Goal: Transaction & Acquisition: Purchase product/service

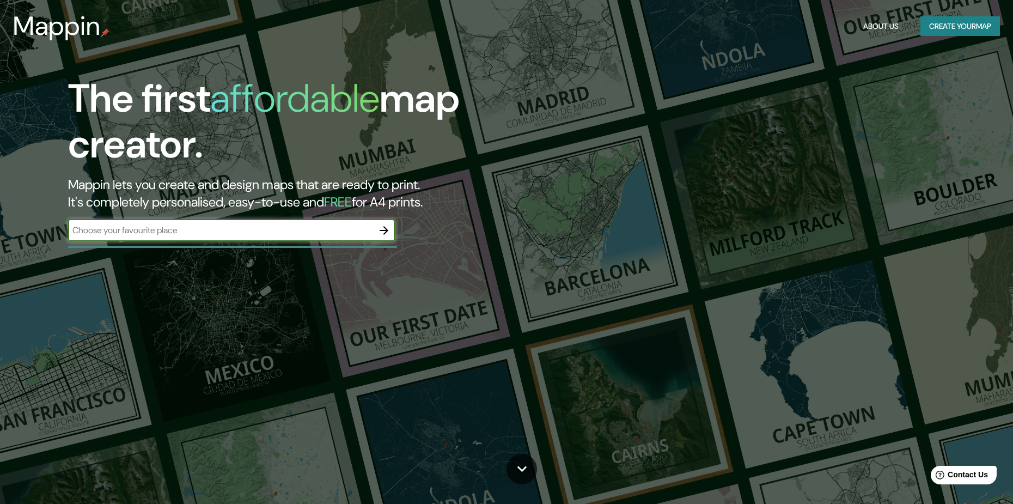
click at [196, 228] on input "text" at bounding box center [220, 230] width 305 height 13
type input "Brasilia"
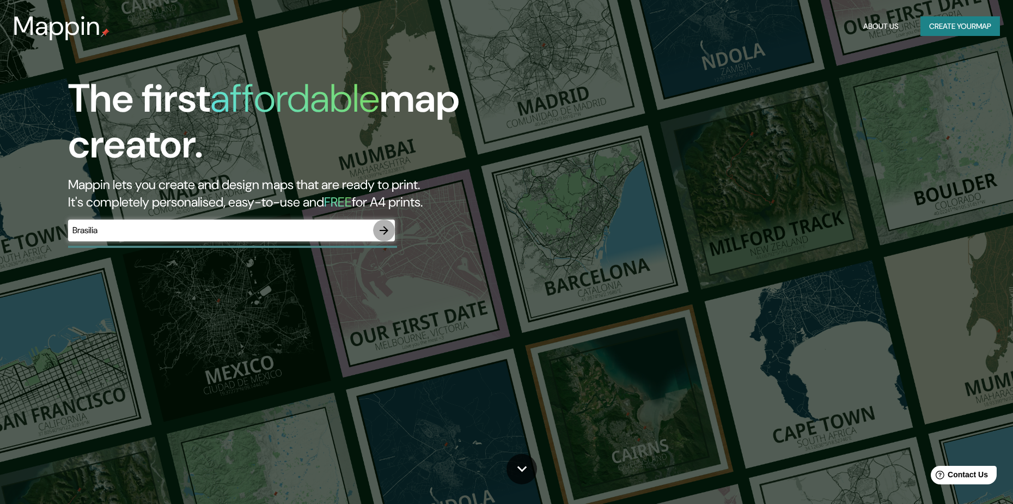
click at [391, 229] on button "button" at bounding box center [384, 231] width 22 height 22
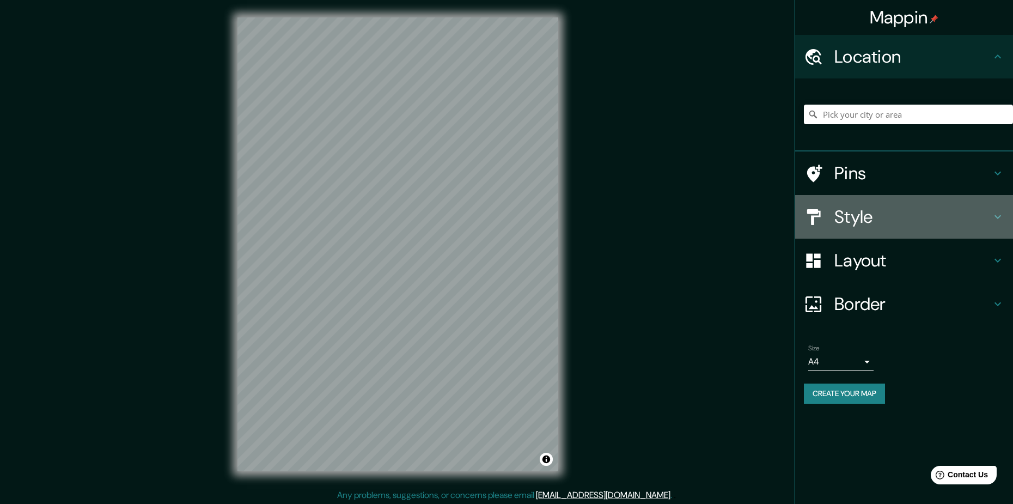
click at [881, 211] on h4 "Style" at bounding box center [913, 217] width 157 height 22
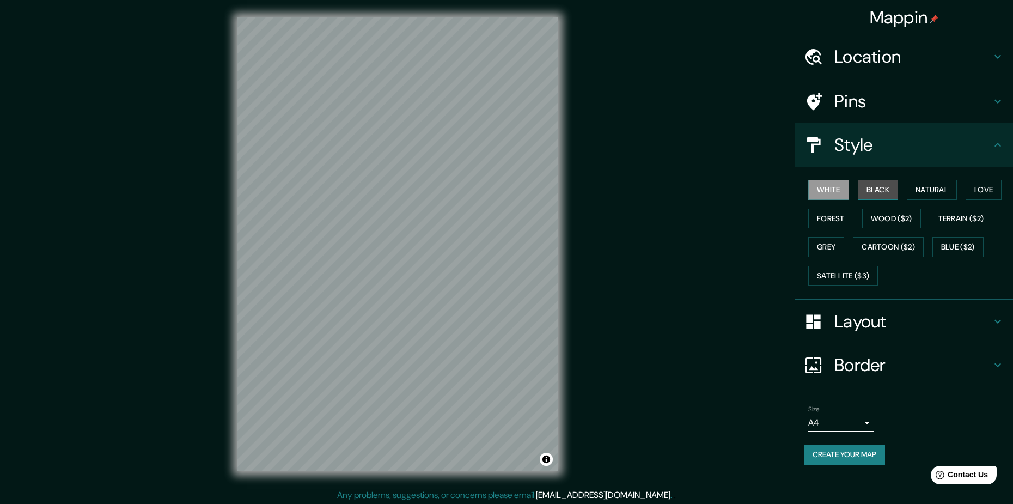
click at [890, 193] on button "Black" at bounding box center [878, 190] width 41 height 20
click at [925, 183] on button "Natural" at bounding box center [932, 190] width 50 height 20
click at [935, 62] on h4 "Location" at bounding box center [913, 57] width 157 height 22
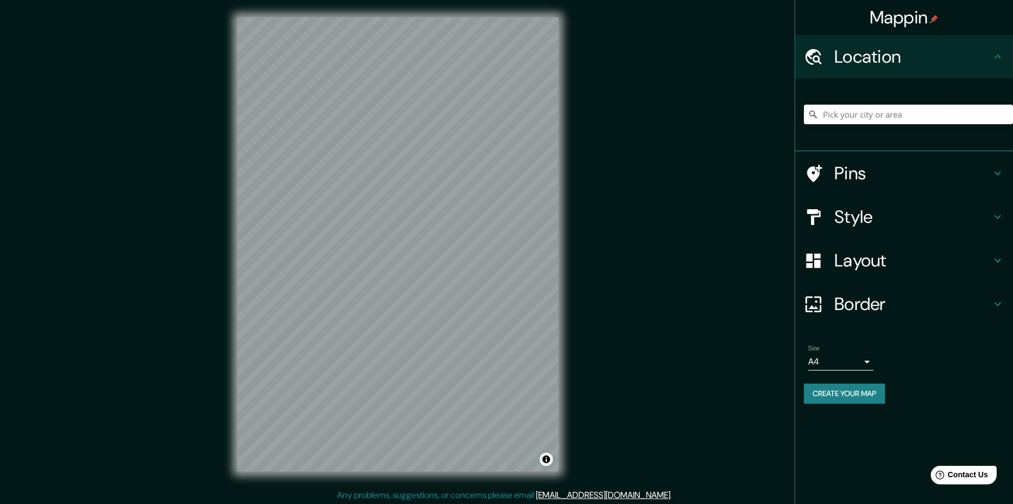
click at [918, 105] on input "Pick your city or area" at bounding box center [908, 115] width 209 height 20
click at [890, 110] on input "[GEOGRAPHIC_DATA]" at bounding box center [908, 115] width 209 height 20
type input "[GEOGRAPHIC_DATA], [GEOGRAPHIC_DATA], [GEOGRAPHIC_DATA]"
click at [910, 175] on h4 "Pins" at bounding box center [913, 173] width 157 height 22
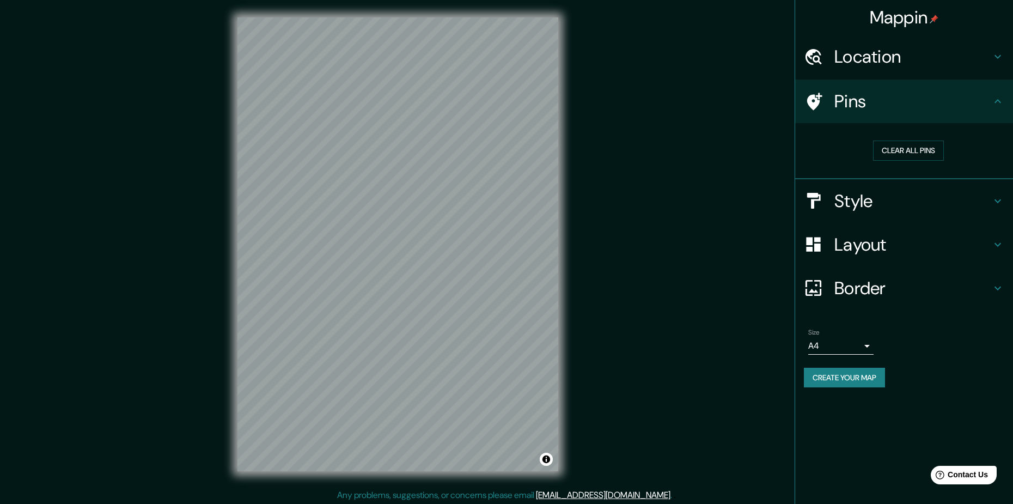
click at [926, 94] on h4 "Pins" at bounding box center [913, 101] width 157 height 22
click at [889, 212] on div "Style" at bounding box center [904, 201] width 218 height 44
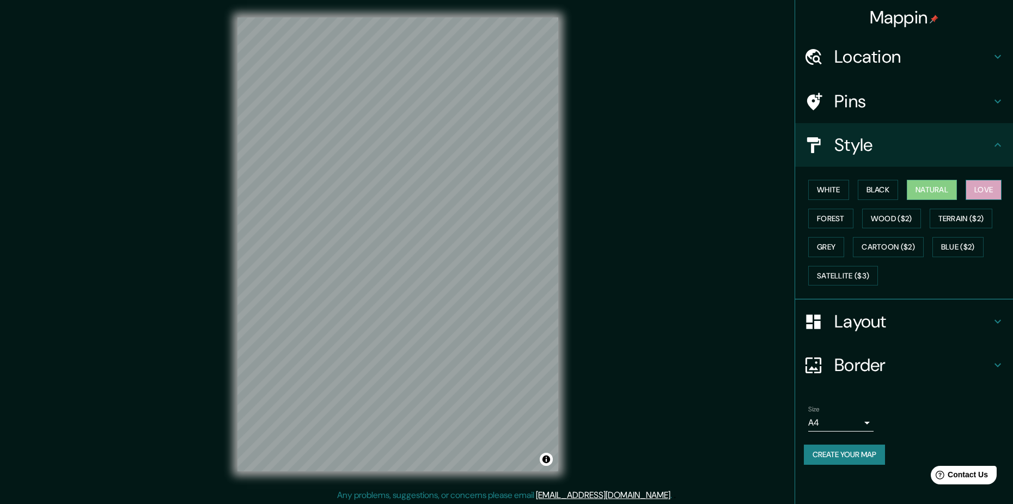
click at [985, 187] on button "Love" at bounding box center [984, 190] width 36 height 20
click at [837, 215] on button "Forest" at bounding box center [831, 219] width 45 height 20
click at [875, 206] on div "White Black Natural Love Forest Wood ($2) Terrain ($2) Grey Cartoon ($2) Blue (…" at bounding box center [908, 232] width 209 height 114
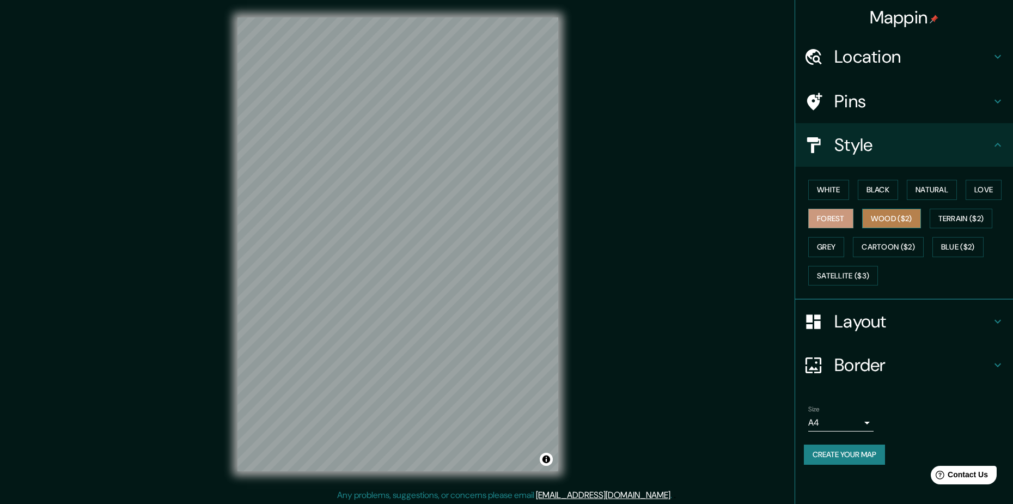
click at [882, 216] on button "Wood ($2)" at bounding box center [891, 219] width 59 height 20
click at [888, 251] on button "Cartoon ($2)" at bounding box center [888, 247] width 71 height 20
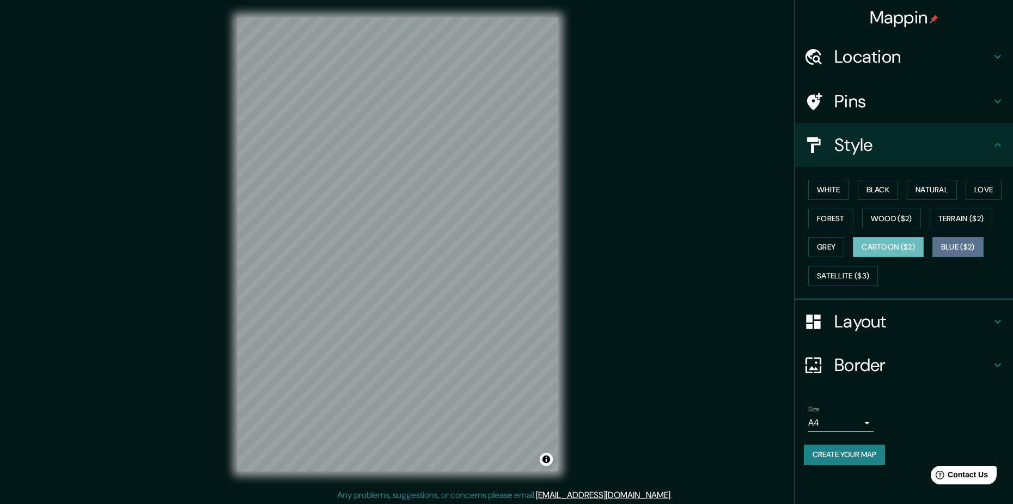
click at [946, 251] on button "Blue ($2)" at bounding box center [958, 247] width 51 height 20
click at [835, 193] on button "White" at bounding box center [829, 190] width 41 height 20
click at [870, 197] on button "Black" at bounding box center [878, 190] width 41 height 20
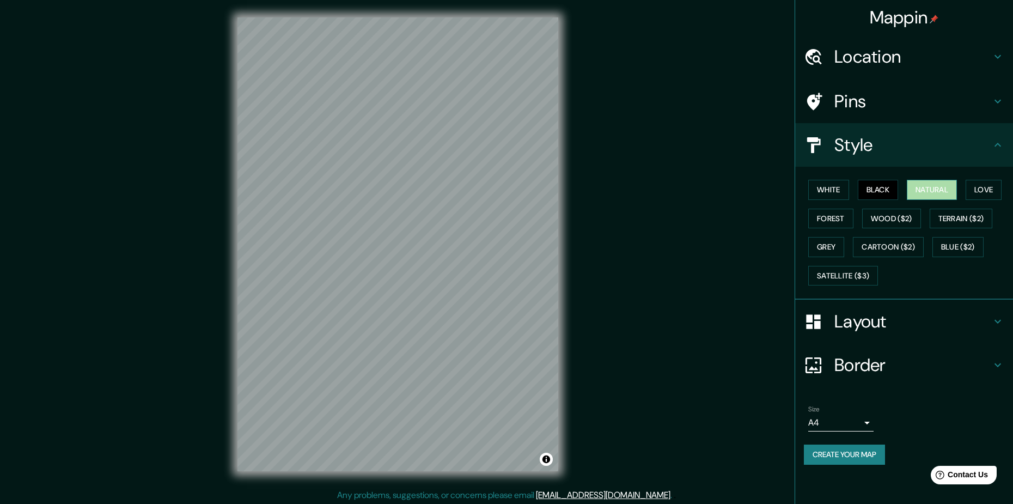
click at [927, 189] on button "Natural" at bounding box center [932, 190] width 50 height 20
click at [973, 185] on button "Love" at bounding box center [984, 190] width 36 height 20
click at [812, 221] on button "Forest" at bounding box center [831, 219] width 45 height 20
click at [823, 192] on button "White" at bounding box center [829, 190] width 41 height 20
